Goal: Task Accomplishment & Management: Complete application form

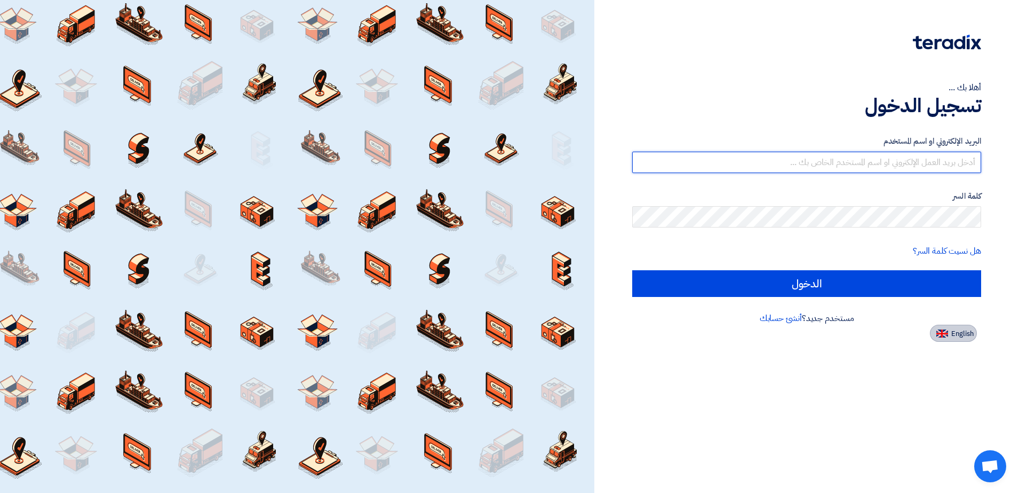
type input "tsfactory@ajllan.com"
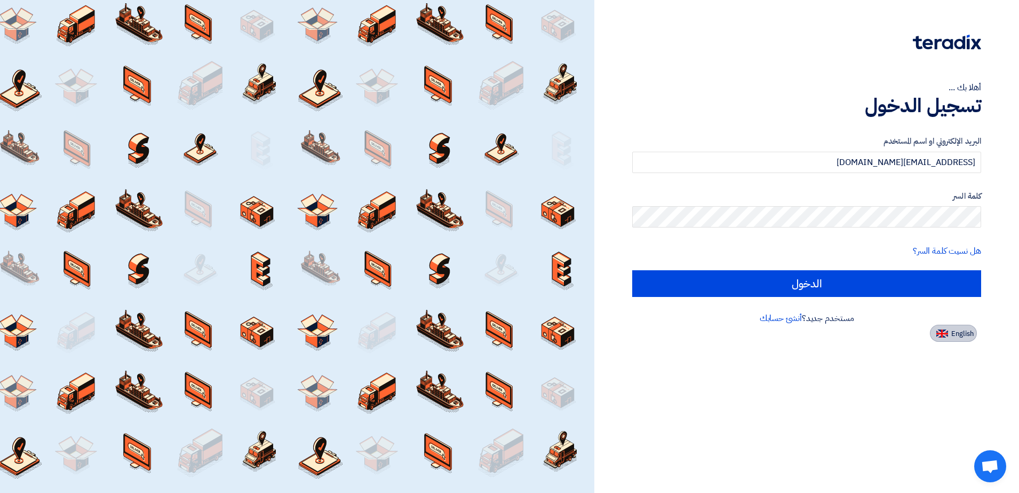
click at [951, 330] on button "English" at bounding box center [953, 333] width 47 height 17
type input "Sign in"
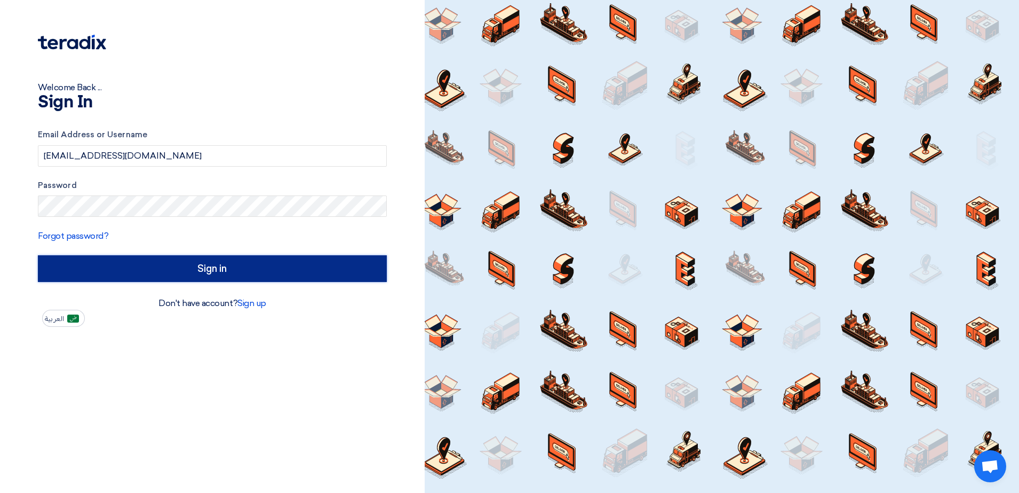
click at [205, 273] on input "Sign in" at bounding box center [212, 268] width 349 height 27
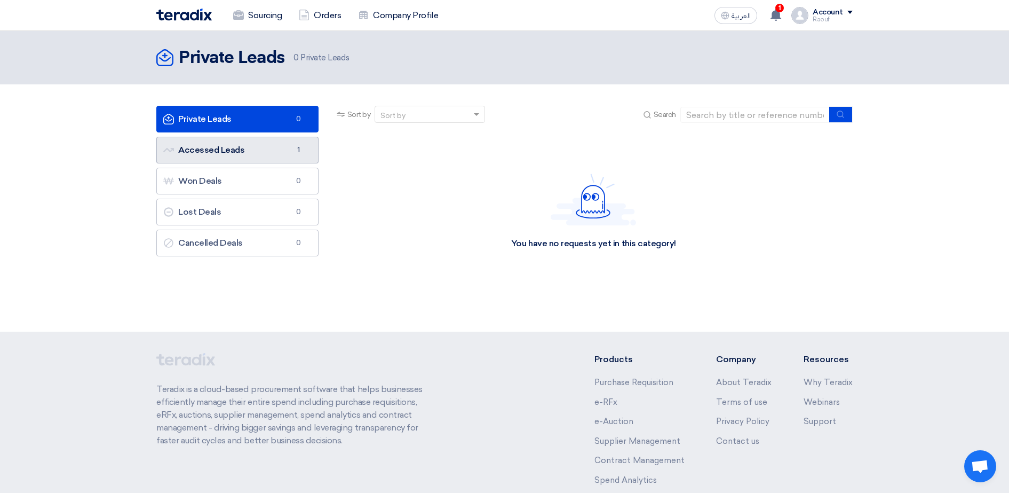
click at [212, 156] on link "Accessed Leads Accessed Leads 1" at bounding box center [237, 150] width 162 height 27
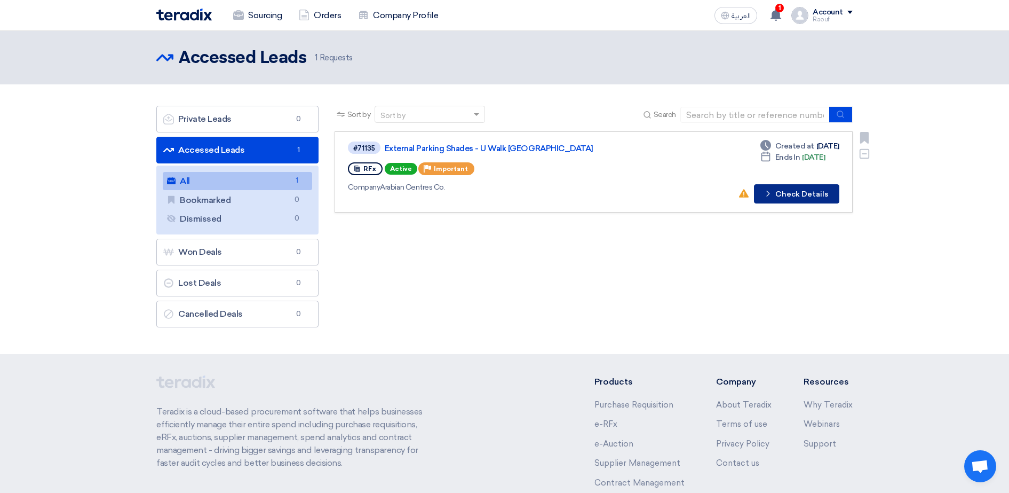
click at [816, 195] on button "Check details Check Details" at bounding box center [796, 193] width 85 height 19
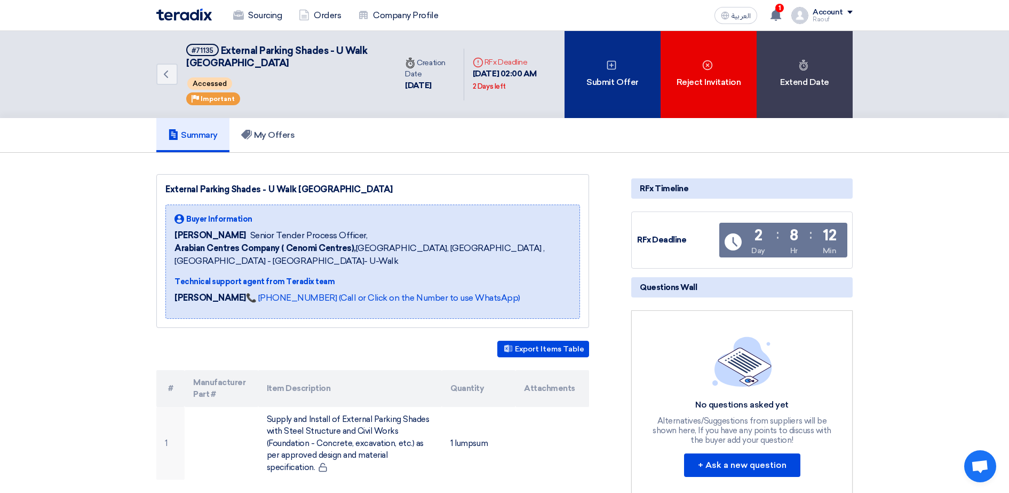
click at [618, 88] on div "Submit Offer" at bounding box center [613, 74] width 96 height 87
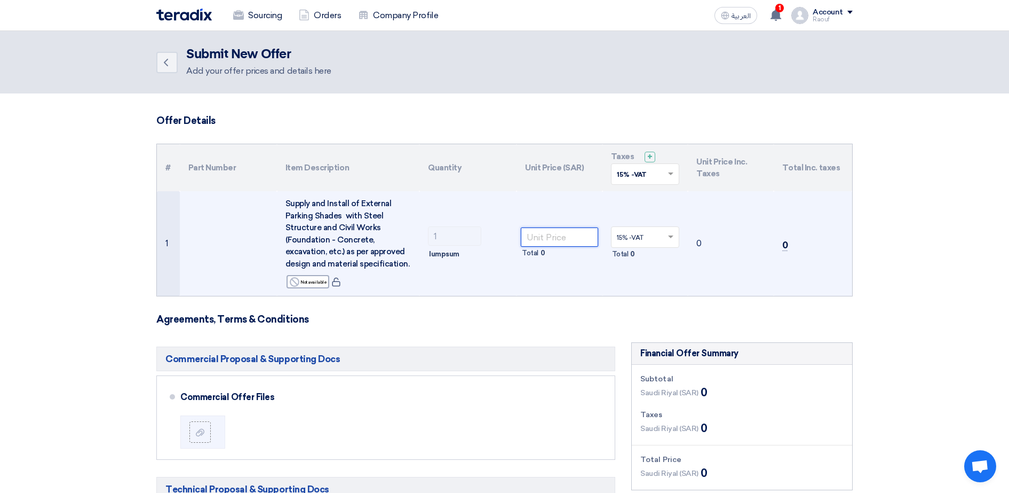
click at [574, 239] on input "number" at bounding box center [559, 236] width 77 height 19
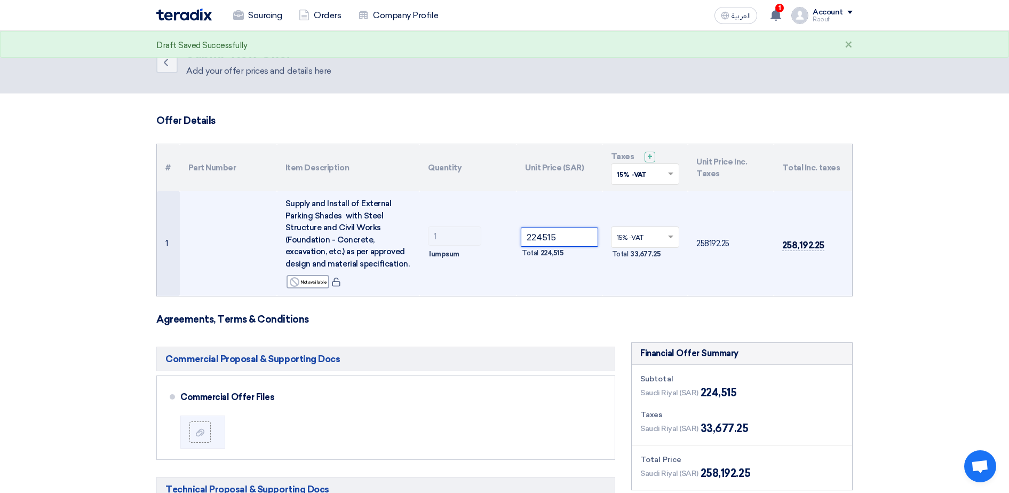
type input "224515"
click at [787, 290] on td "258,192.25" at bounding box center [813, 243] width 78 height 105
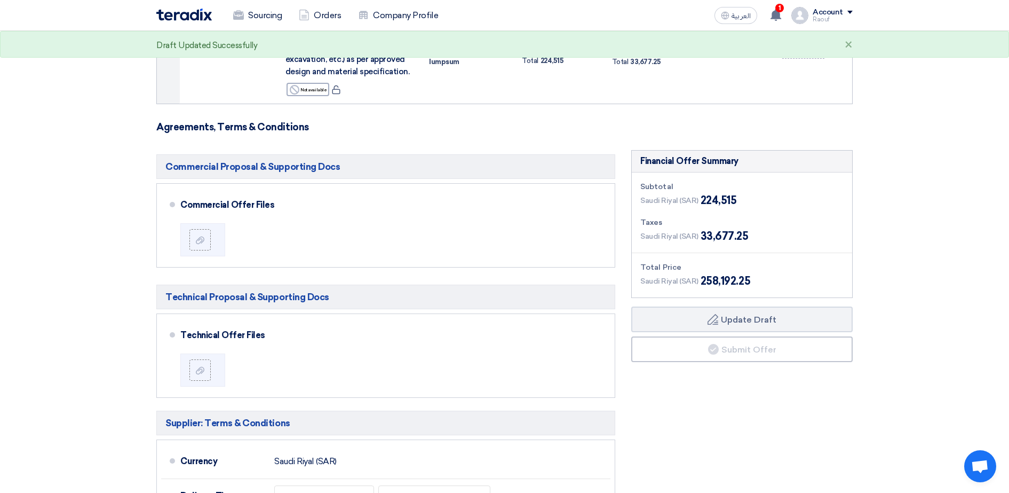
scroll to position [200, 0]
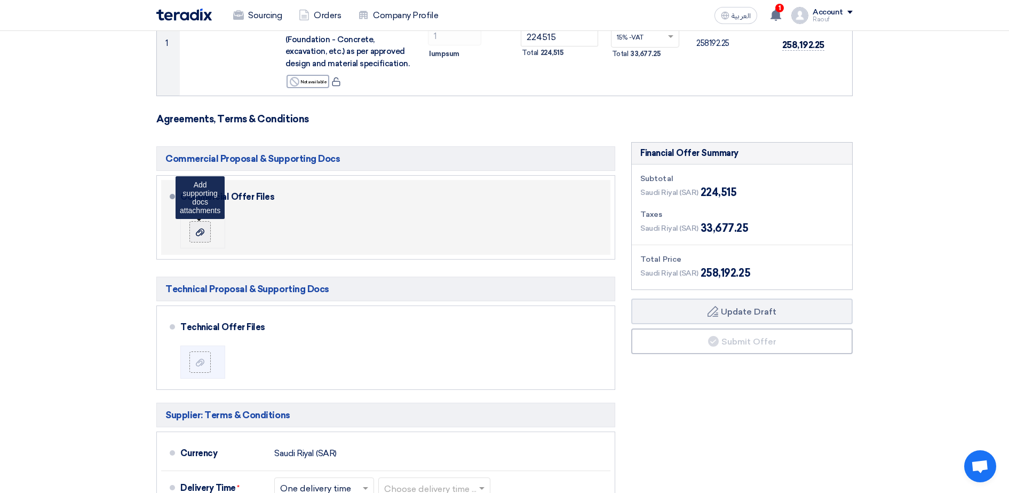
click at [204, 236] on icon at bounding box center [200, 232] width 9 height 9
click at [0, 0] on input "file" at bounding box center [0, 0] width 0 height 0
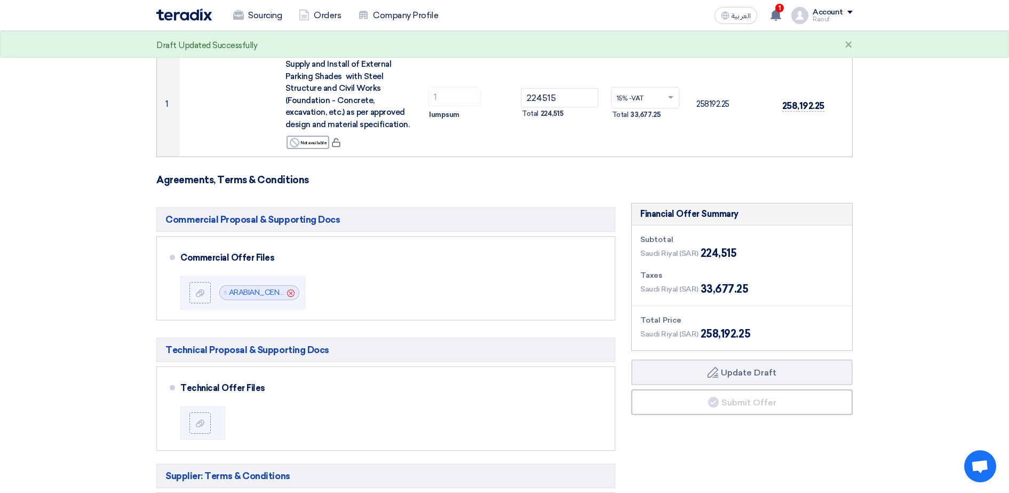
scroll to position [133, 0]
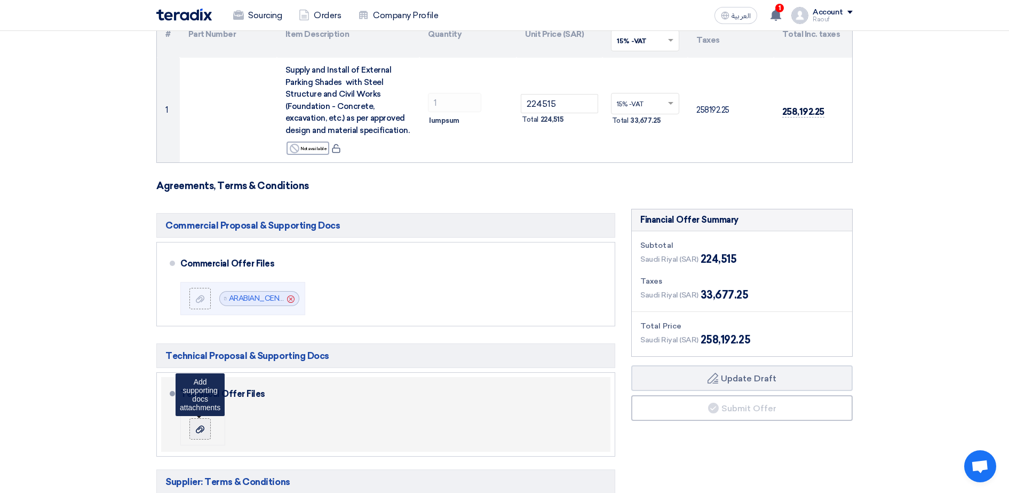
click at [203, 425] on icon at bounding box center [200, 429] width 9 height 9
click at [0, 0] on input "file" at bounding box center [0, 0] width 0 height 0
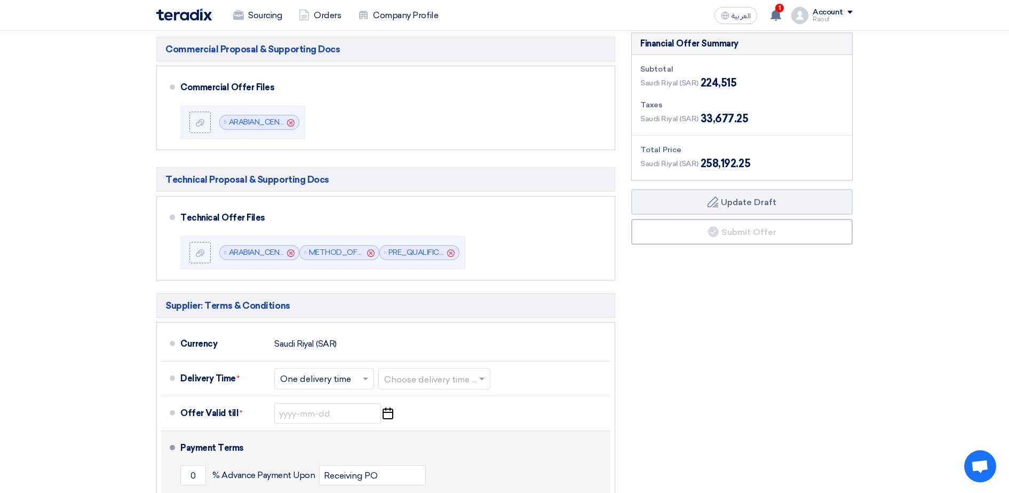
scroll to position [334, 0]
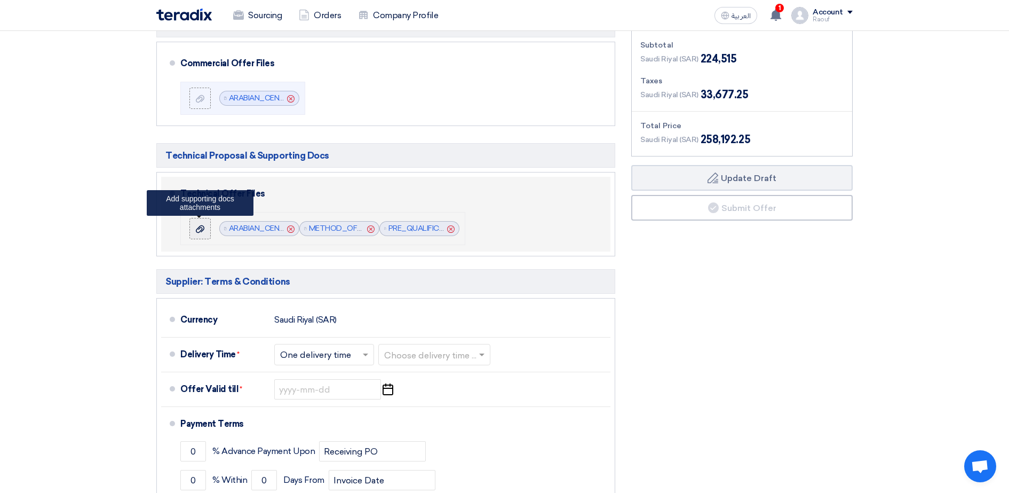
click at [203, 227] on icon at bounding box center [200, 229] width 9 height 9
click at [0, 0] on input "file" at bounding box center [0, 0] width 0 height 0
click at [201, 232] on icon at bounding box center [200, 229] width 9 height 9
click at [0, 0] on input "file" at bounding box center [0, 0] width 0 height 0
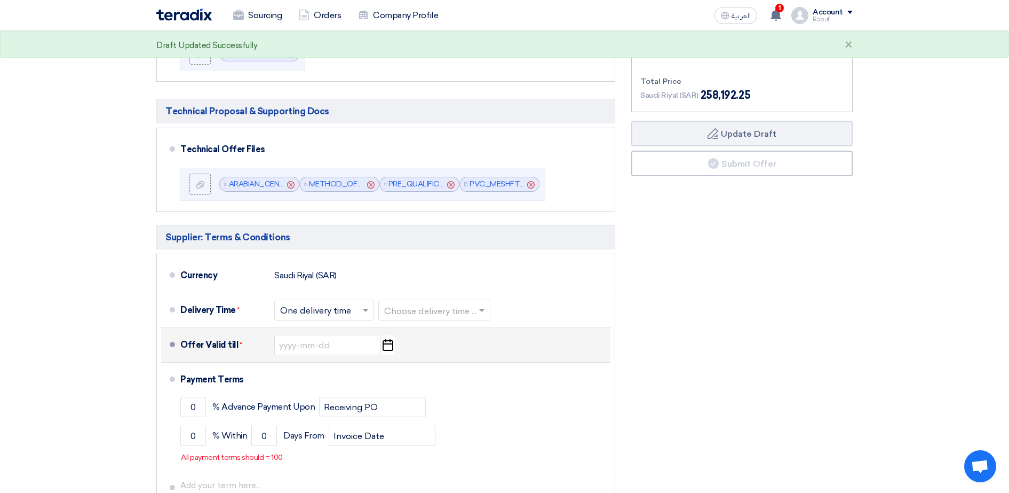
scroll to position [467, 0]
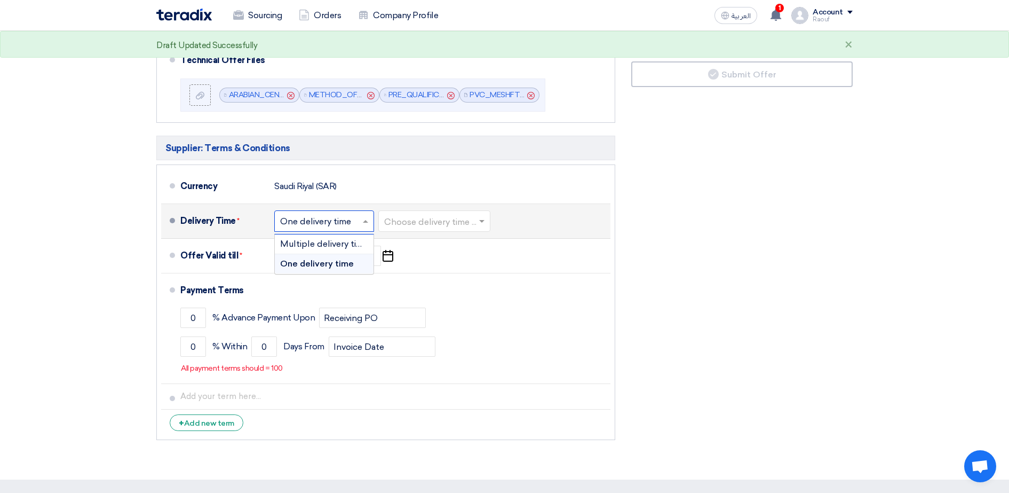
click at [369, 222] on span at bounding box center [366, 221] width 13 height 11
click at [339, 267] on span "One delivery time" at bounding box center [317, 263] width 74 height 10
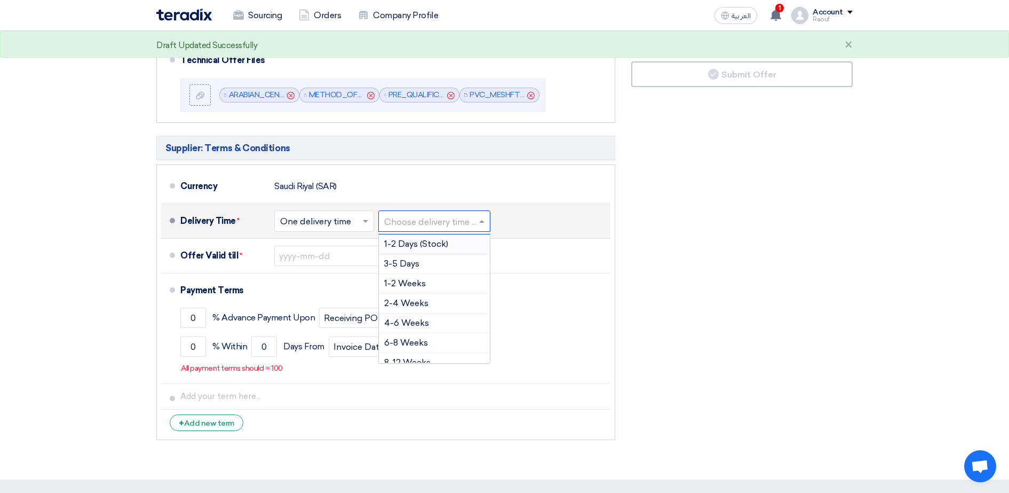
click at [469, 229] on input "text" at bounding box center [434, 222] width 101 height 15
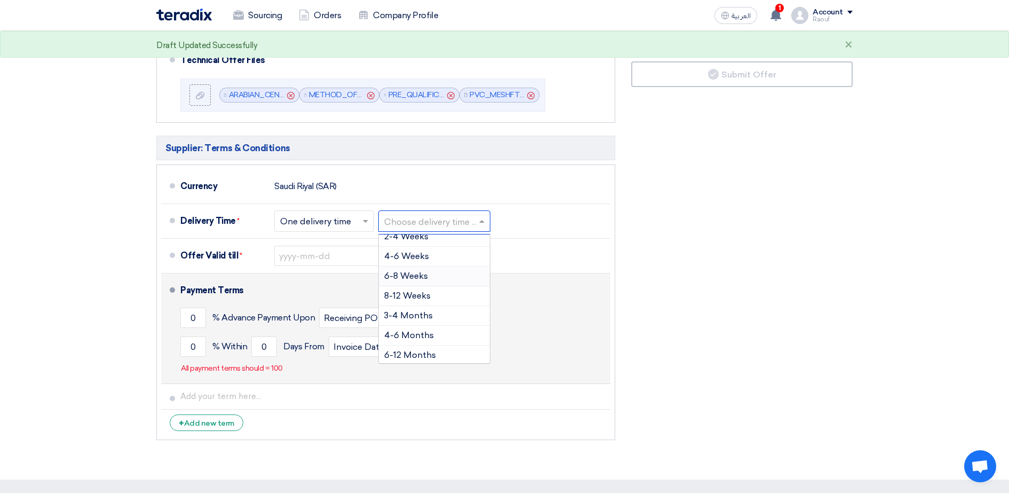
click at [422, 274] on span "6-8 Weeks" at bounding box center [406, 276] width 44 height 10
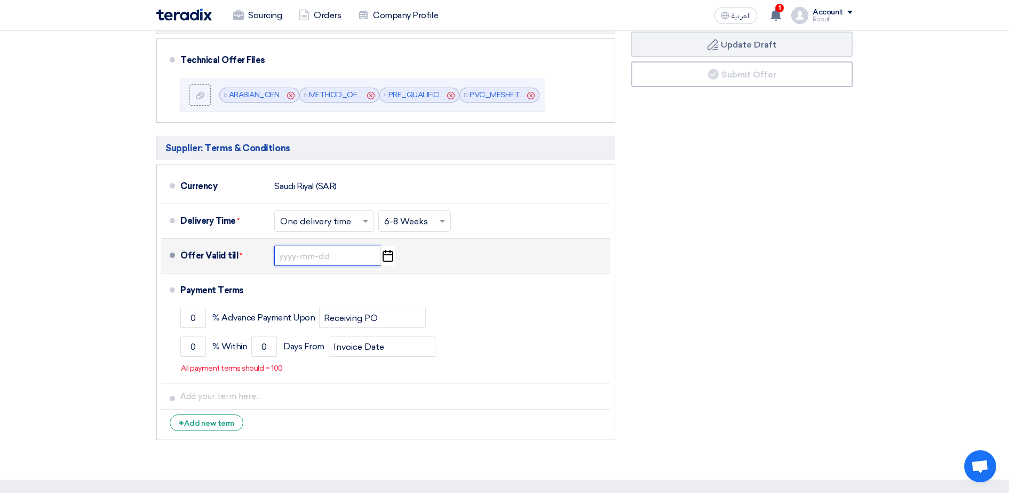
click at [353, 256] on input at bounding box center [327, 256] width 107 height 20
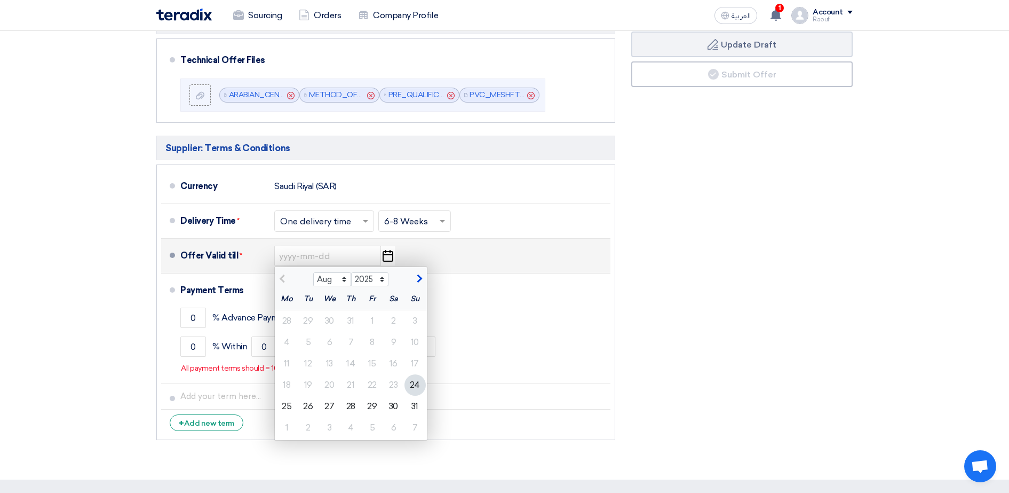
click at [421, 276] on button "button" at bounding box center [418, 277] width 18 height 11
select select "9"
click at [411, 323] on div "7" at bounding box center [415, 320] width 21 height 21
type input "9/7/2025"
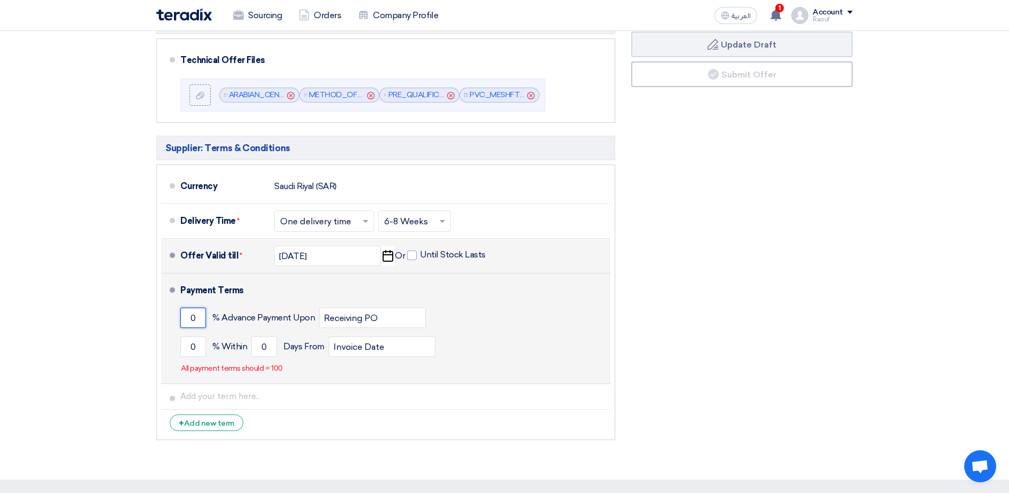
drag, startPoint x: 196, startPoint y: 320, endPoint x: 188, endPoint y: 320, distance: 8.0
click at [188, 320] on input "0" at bounding box center [193, 317] width 26 height 20
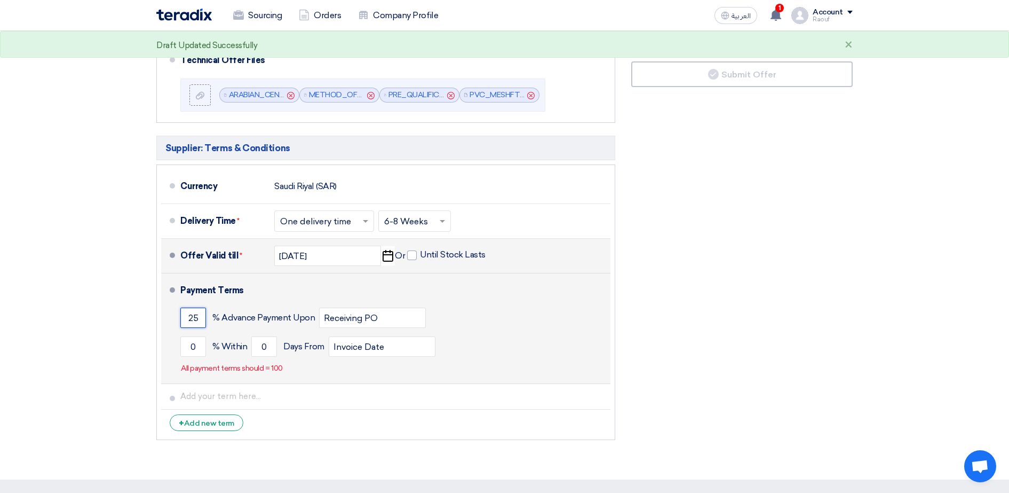
type input "25"
click at [493, 336] on div "0 % Within 0 Days From Invoice Date" at bounding box center [393, 346] width 426 height 29
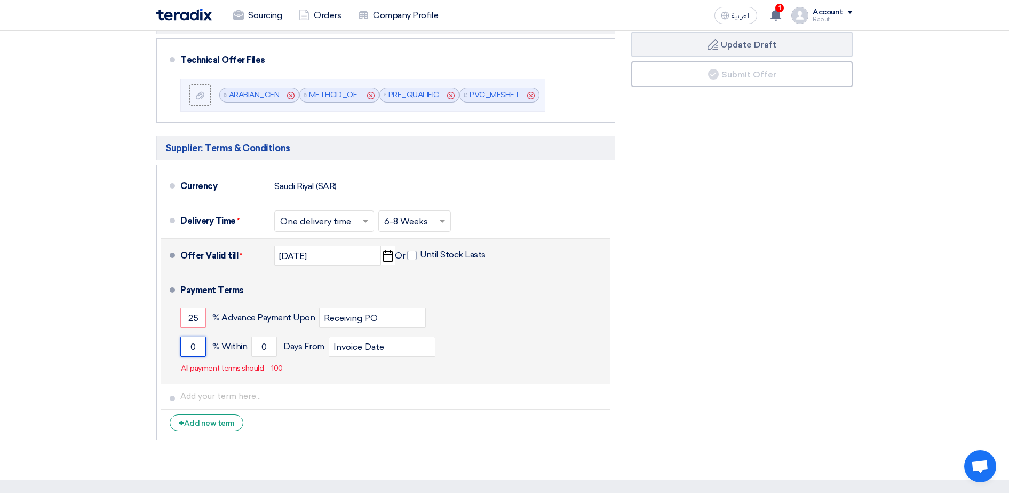
drag, startPoint x: 195, startPoint y: 347, endPoint x: 185, endPoint y: 347, distance: 10.7
click at [185, 347] on input "0" at bounding box center [193, 346] width 26 height 20
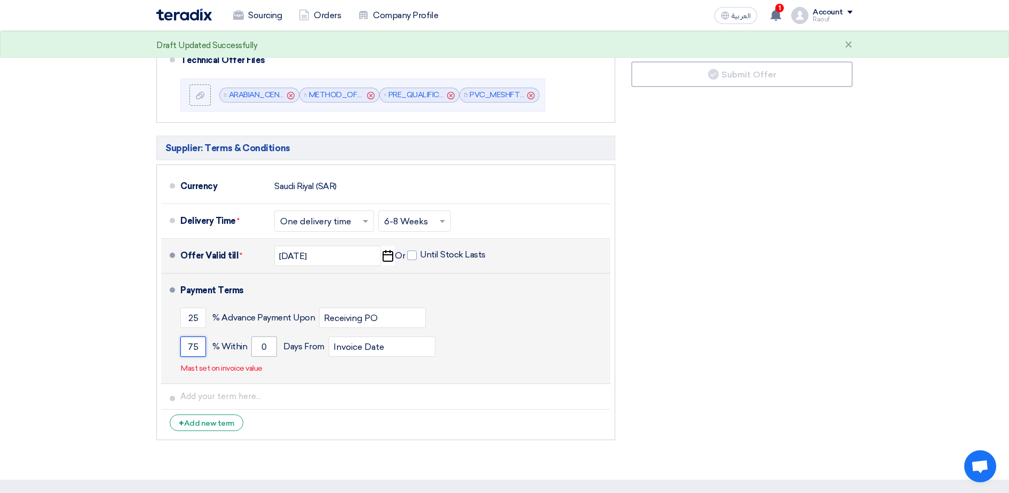
type input "75"
drag, startPoint x: 267, startPoint y: 348, endPoint x: 259, endPoint y: 350, distance: 8.3
click at [259, 350] on input "0" at bounding box center [264, 346] width 26 height 20
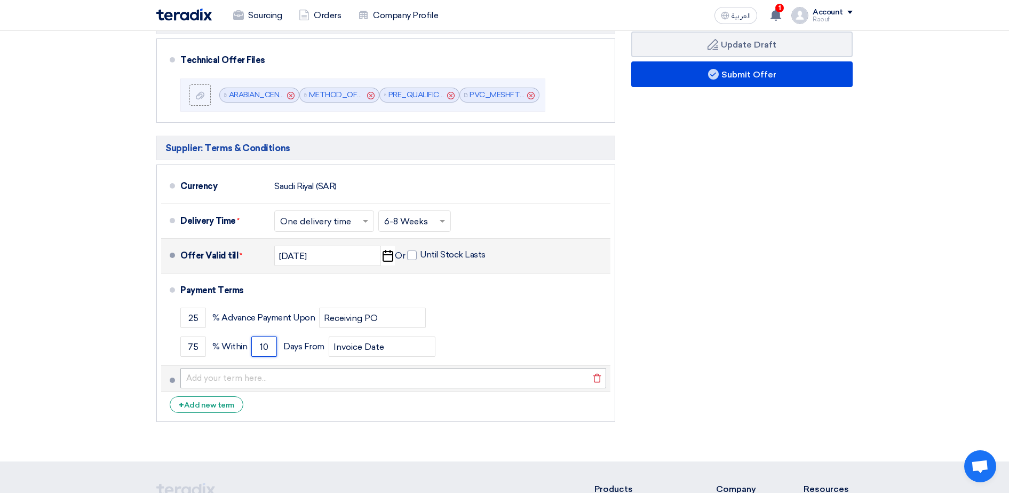
type input "10"
click at [274, 381] on input "text" at bounding box center [393, 378] width 426 height 20
paste input "• 25% upon advance payment • 25% upon submission of shop drawings • 20% upon de…"
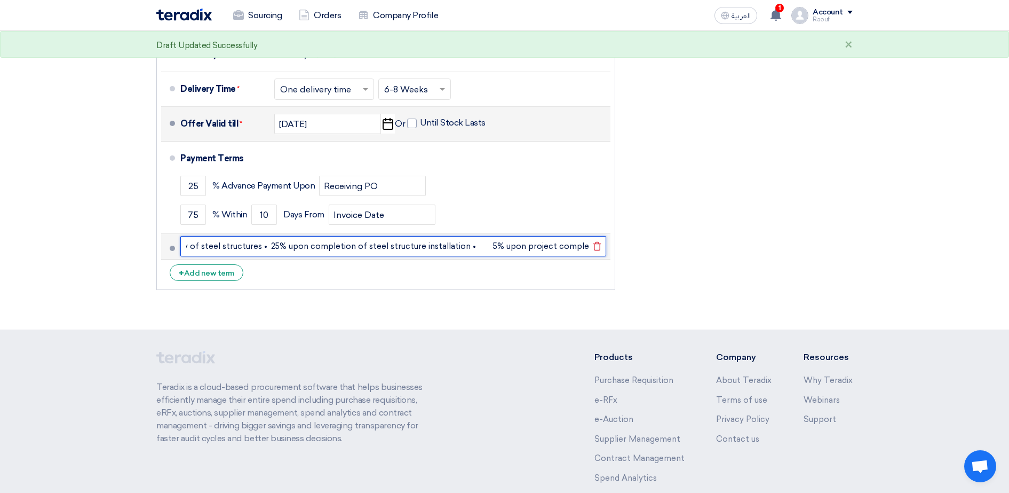
scroll to position [600, 0]
type input "• 25% upon advance payment • 25% upon submission of shop drawings • 20% upon de…"
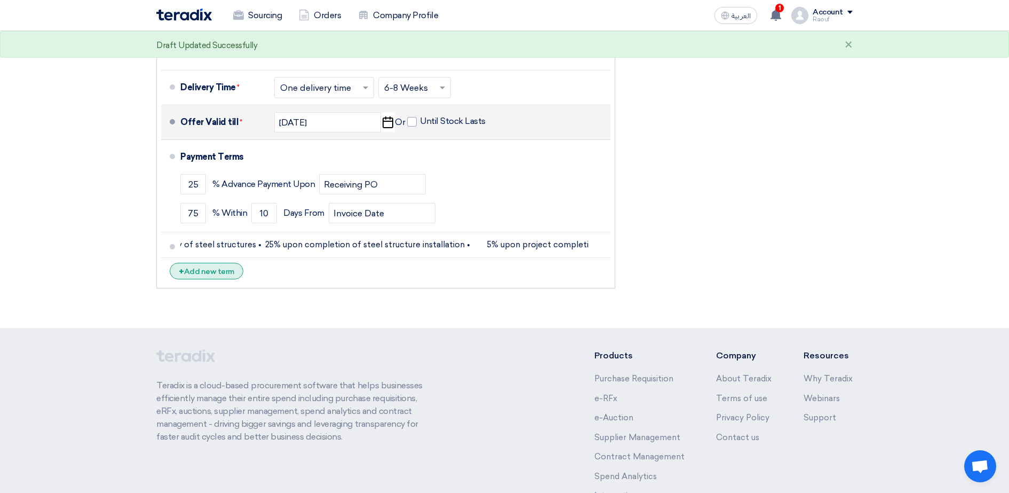
click at [227, 273] on div "+ Add new term" at bounding box center [207, 271] width 74 height 17
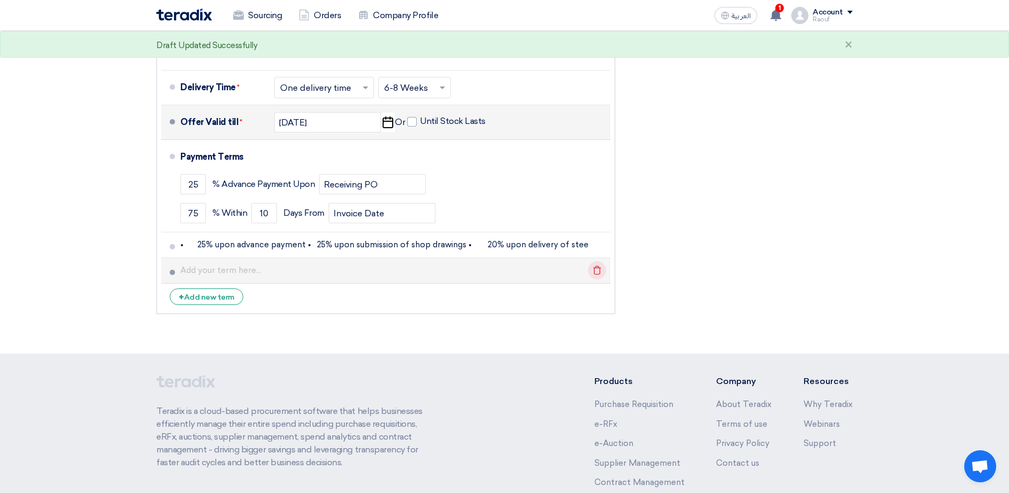
click at [595, 270] on icon "Delete" at bounding box center [597, 270] width 18 height 18
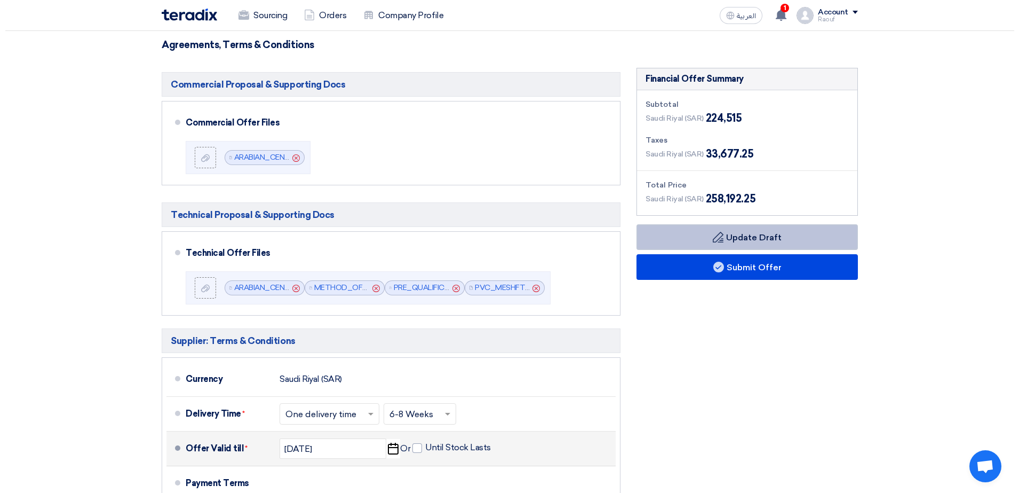
scroll to position [267, 0]
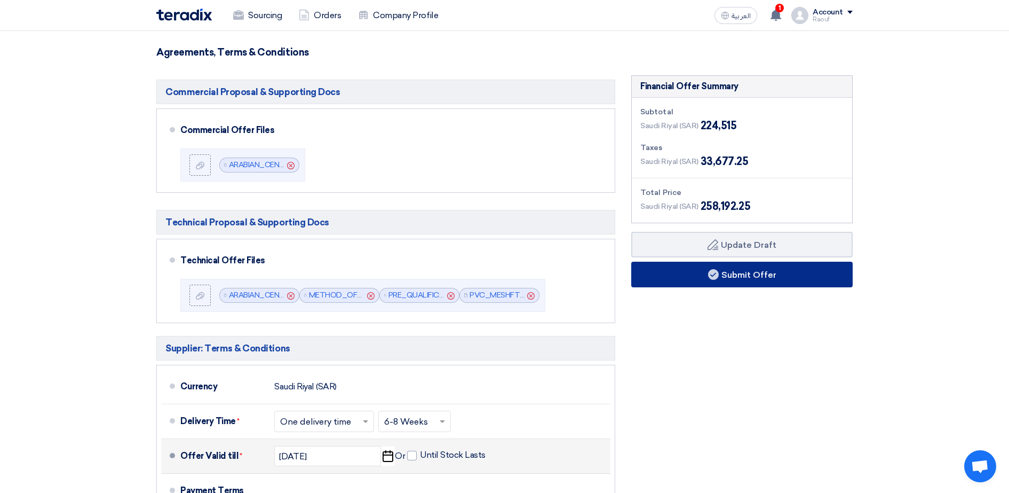
click at [699, 274] on button "Submit Offer" at bounding box center [741, 275] width 221 height 26
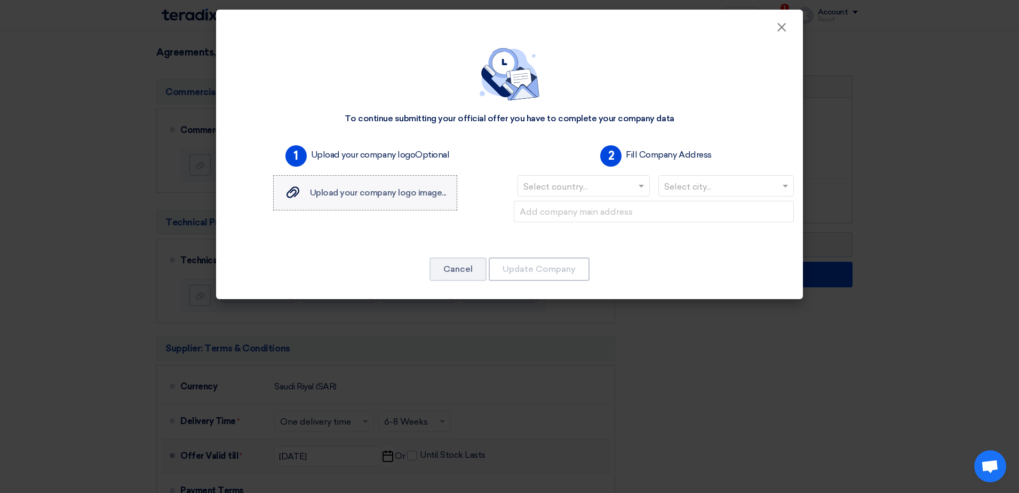
click at [393, 191] on span "Upload your company logo image..." at bounding box center [378, 192] width 136 height 10
click at [0, 0] on input "Upload your company logo image... Upload your company logo image..." at bounding box center [0, 0] width 0 height 0
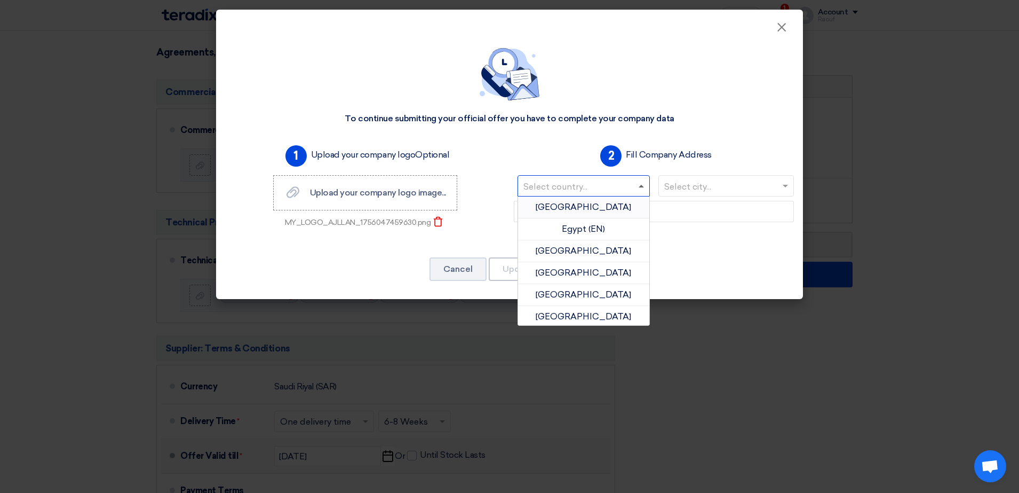
click at [643, 186] on span at bounding box center [641, 186] width 5 height 3
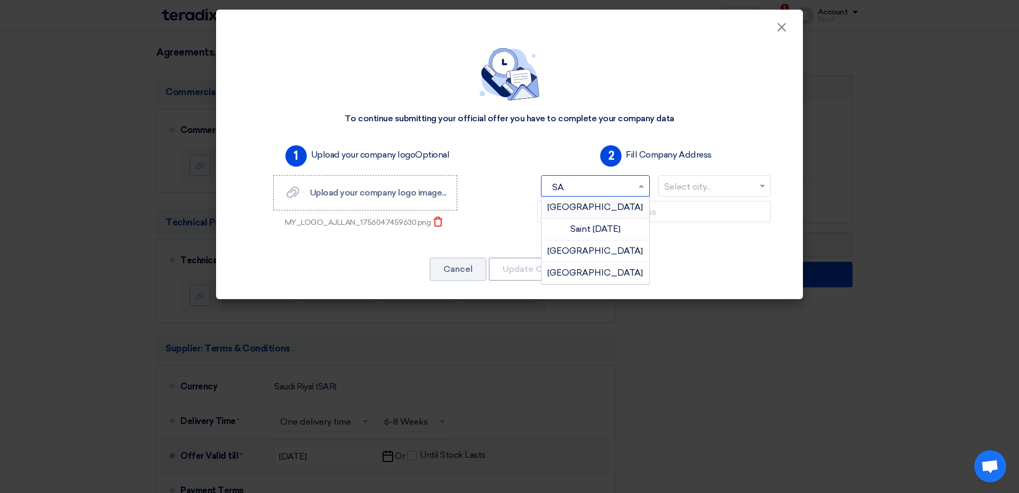
type input "SAU"
click at [576, 214] on div "Saudi Arabia" at bounding box center [596, 206] width 108 height 21
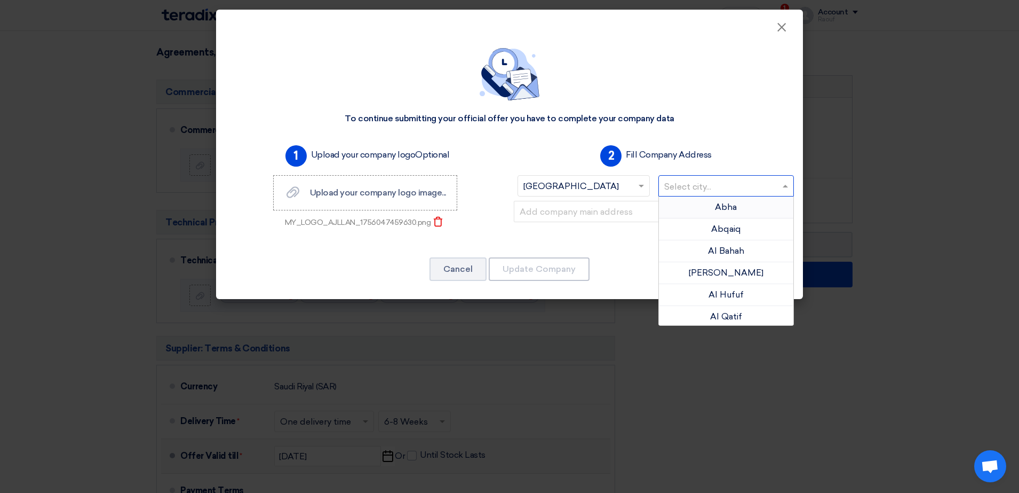
click at [708, 192] on input "text" at bounding box center [721, 187] width 114 height 18
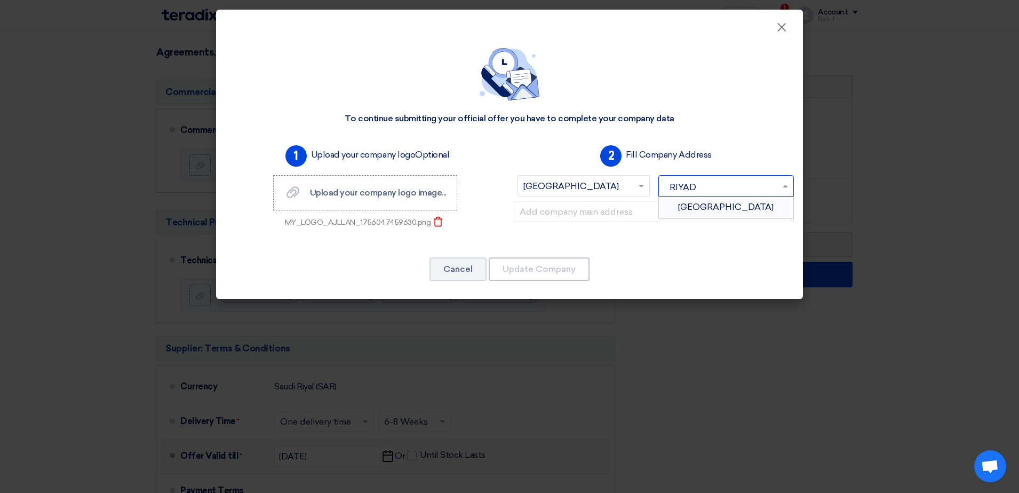
type input "RIYADH"
click at [670, 216] on div "Riyadh" at bounding box center [726, 206] width 135 height 21
click at [590, 211] on input "text" at bounding box center [654, 211] width 280 height 21
type input "Industrial Gate City - K.S.A -RIYADH-14543"
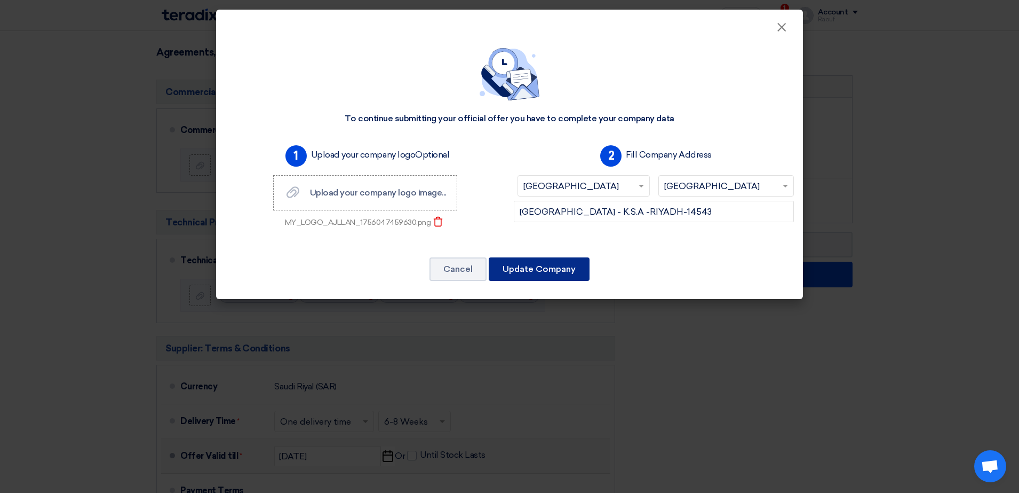
click at [561, 269] on button "Update Company" at bounding box center [539, 268] width 101 height 23
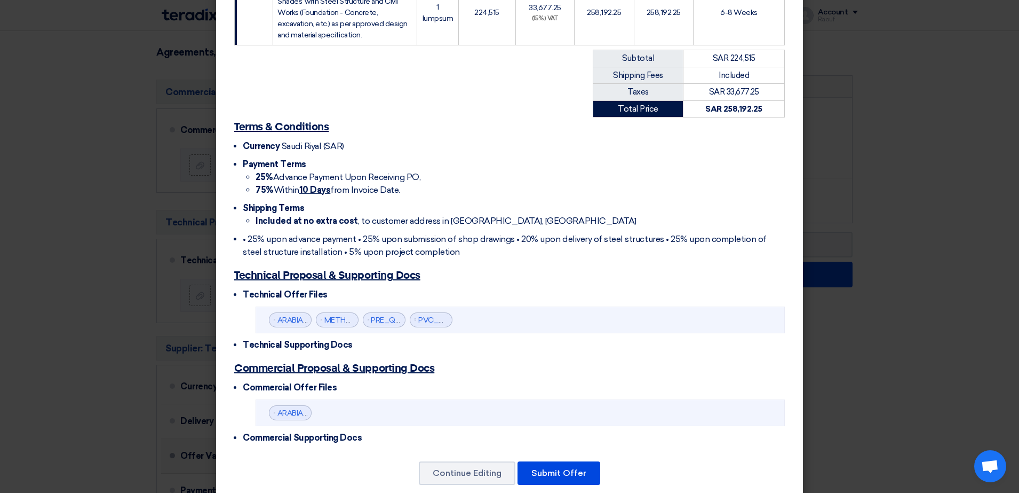
scroll to position [254, 0]
click at [563, 461] on button "Submit Offer" at bounding box center [559, 472] width 83 height 23
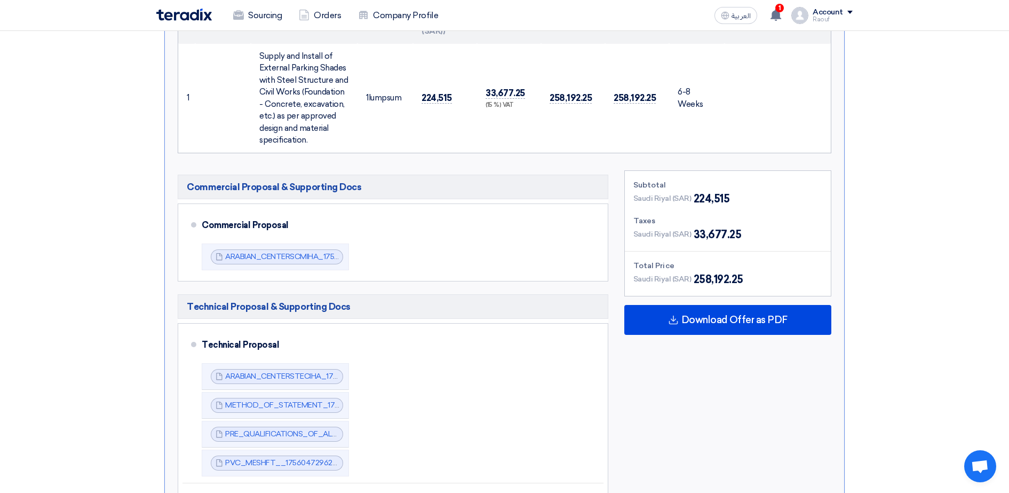
scroll to position [200, 0]
